Goal: Check status: Check status

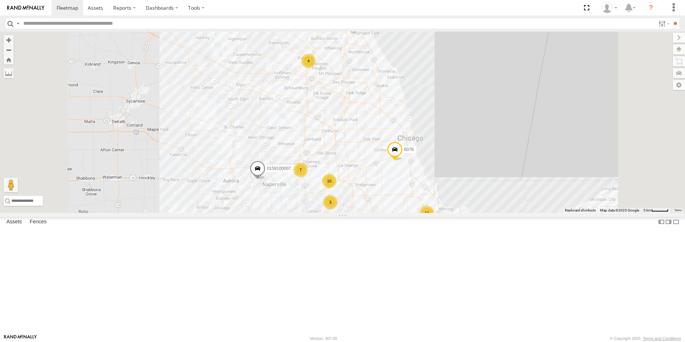
click at [0, 0] on div at bounding box center [0, 0] width 0 height 0
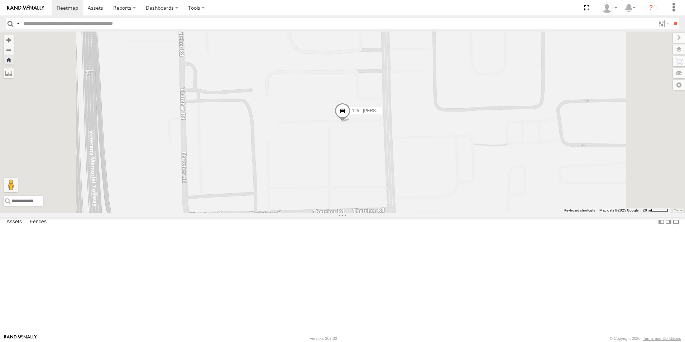
click at [0, 0] on div at bounding box center [0, 0] width 0 height 0
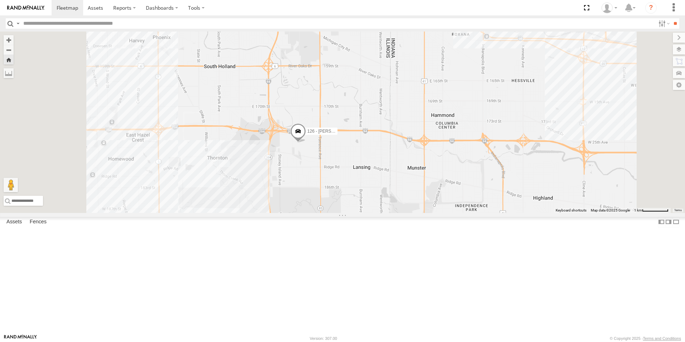
click at [30, 9] on img at bounding box center [25, 7] width 37 height 5
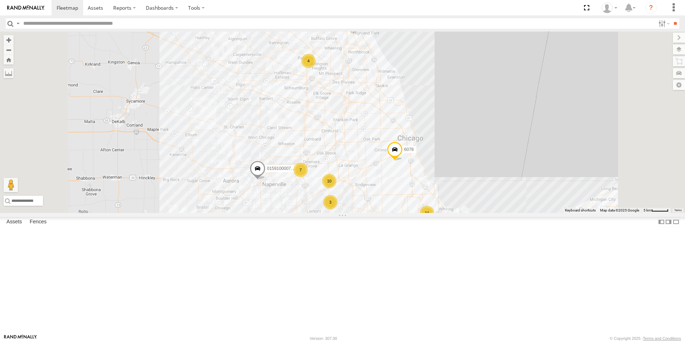
click at [0, 0] on div at bounding box center [0, 0] width 0 height 0
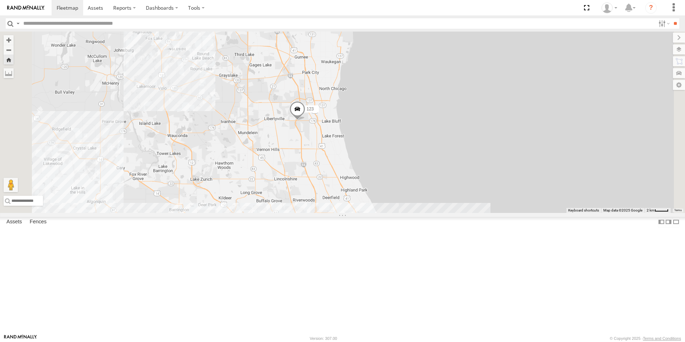
click at [0, 0] on div at bounding box center [0, 0] width 0 height 0
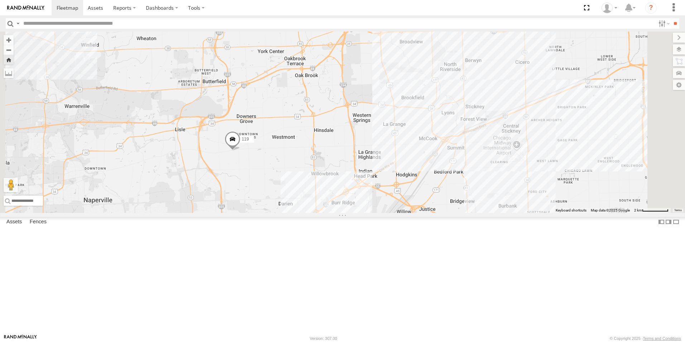
click at [0, 0] on div at bounding box center [0, 0] width 0 height 0
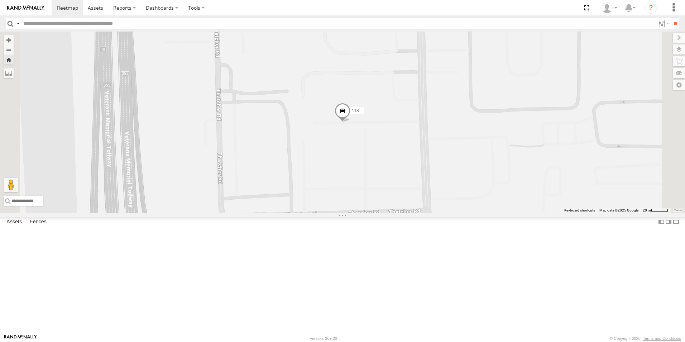
click at [23, 7] on img at bounding box center [25, 7] width 37 height 5
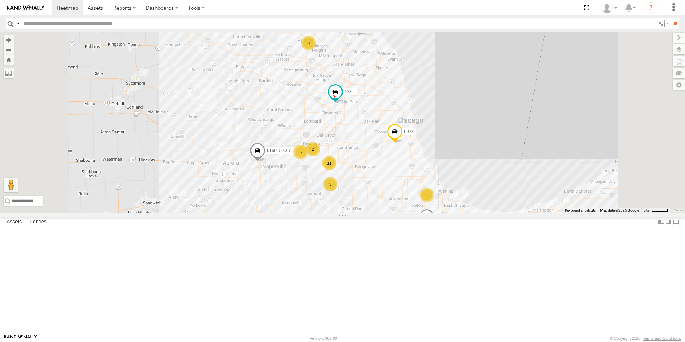
click at [31, 9] on img at bounding box center [25, 7] width 37 height 5
click at [0, 0] on div at bounding box center [0, 0] width 0 height 0
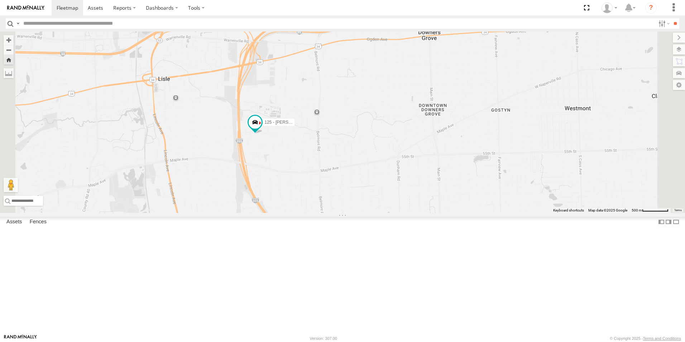
click at [27, 9] on img at bounding box center [25, 7] width 37 height 5
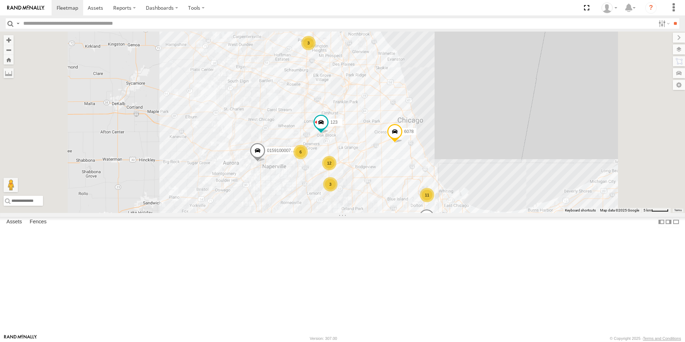
click at [0, 0] on div at bounding box center [0, 0] width 0 height 0
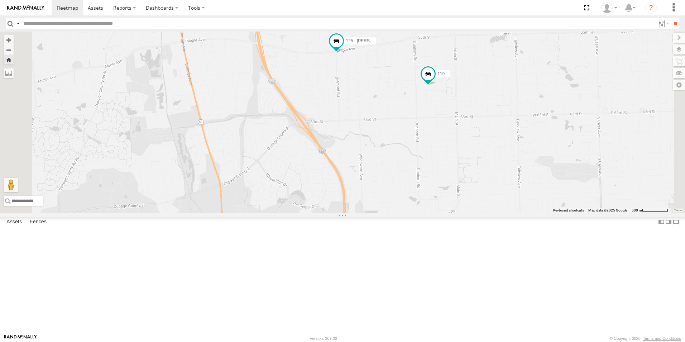
click at [0, 0] on div at bounding box center [0, 0] width 0 height 0
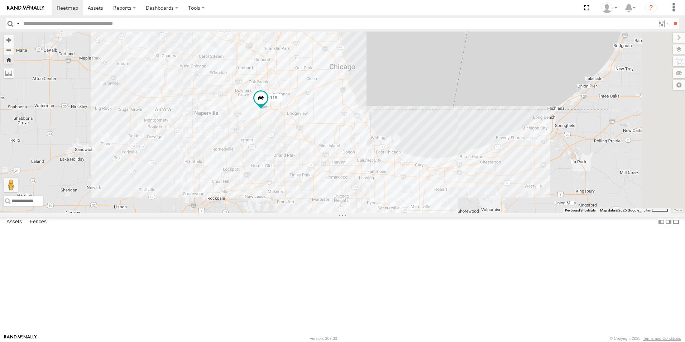
click at [28, 10] on img at bounding box center [25, 7] width 37 height 5
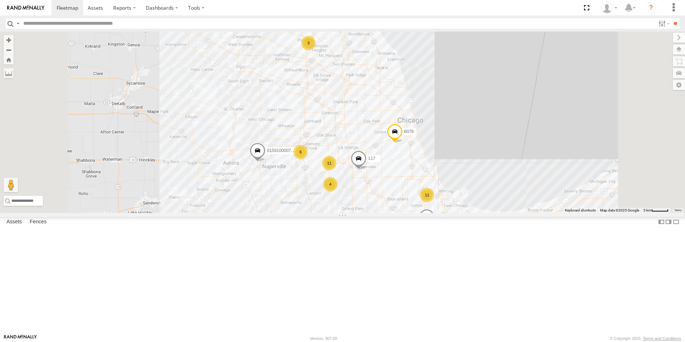
click at [0, 0] on div at bounding box center [0, 0] width 0 height 0
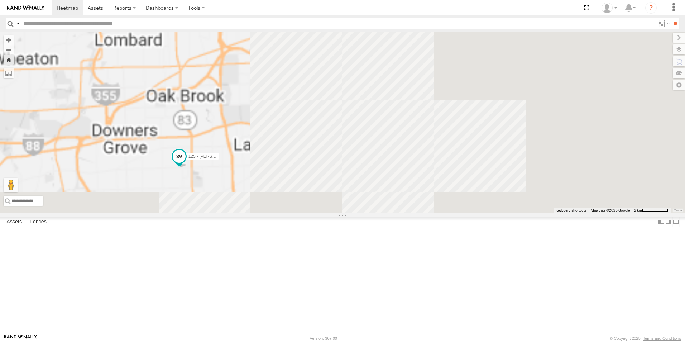
click at [185, 163] on span at bounding box center [179, 156] width 13 height 13
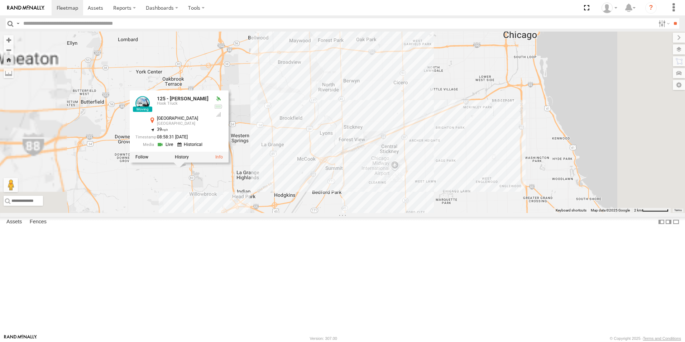
click at [28, 3] on link at bounding box center [26, 7] width 52 height 15
